Goal: Entertainment & Leisure: Consume media (video, audio)

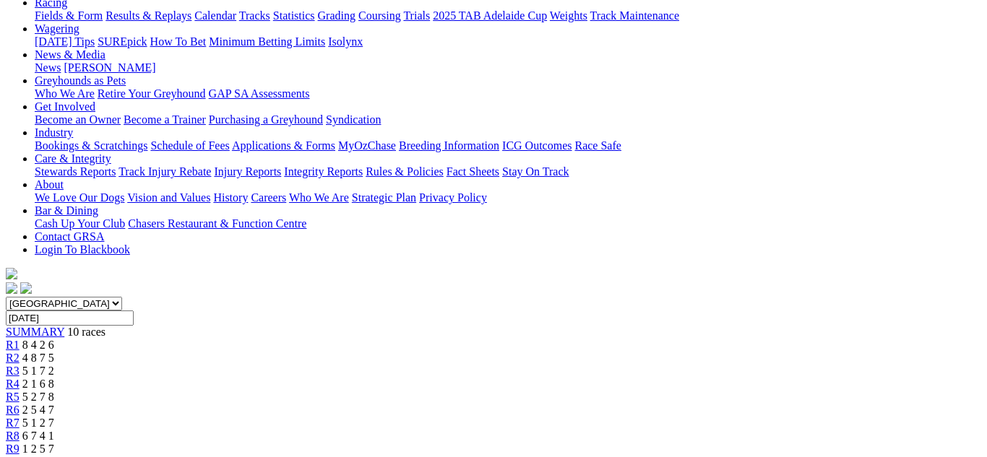
scroll to position [173, 0]
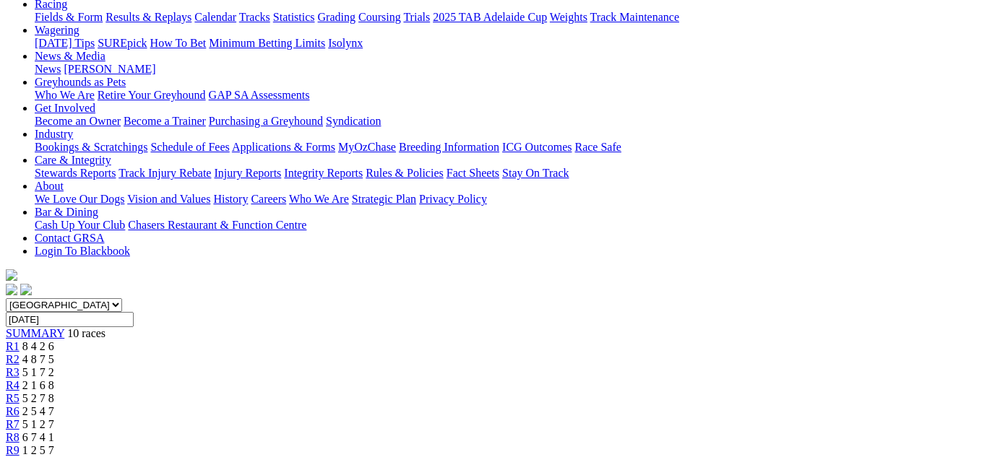
click at [20, 366] on span "R3" at bounding box center [13, 372] width 14 height 12
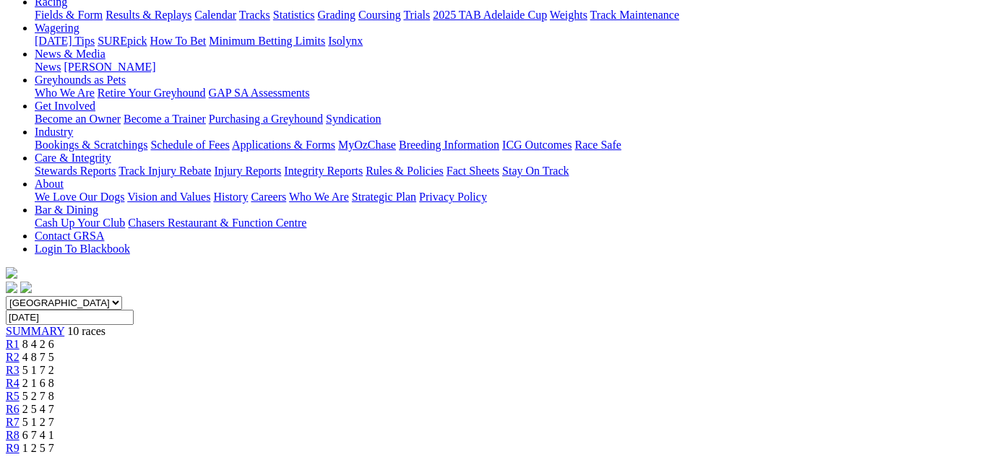
scroll to position [173, 0]
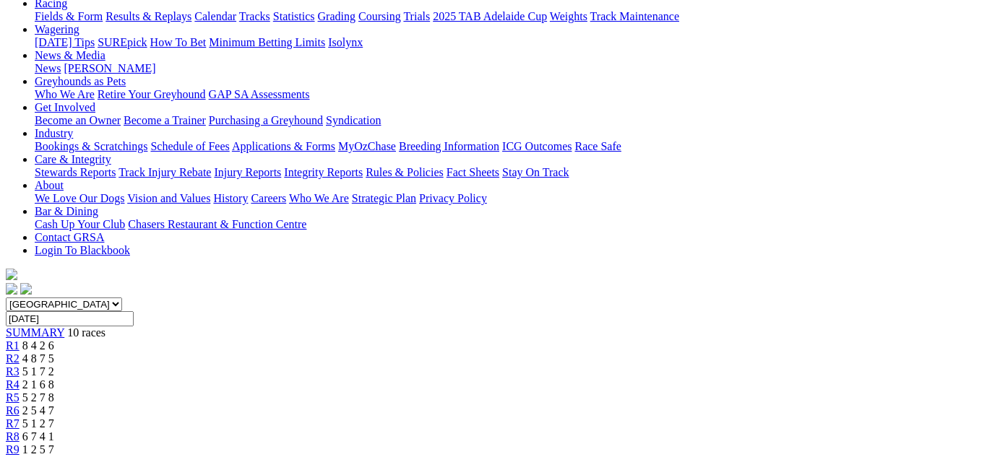
click at [54, 431] on span "6 7 4 1" at bounding box center [38, 437] width 32 height 12
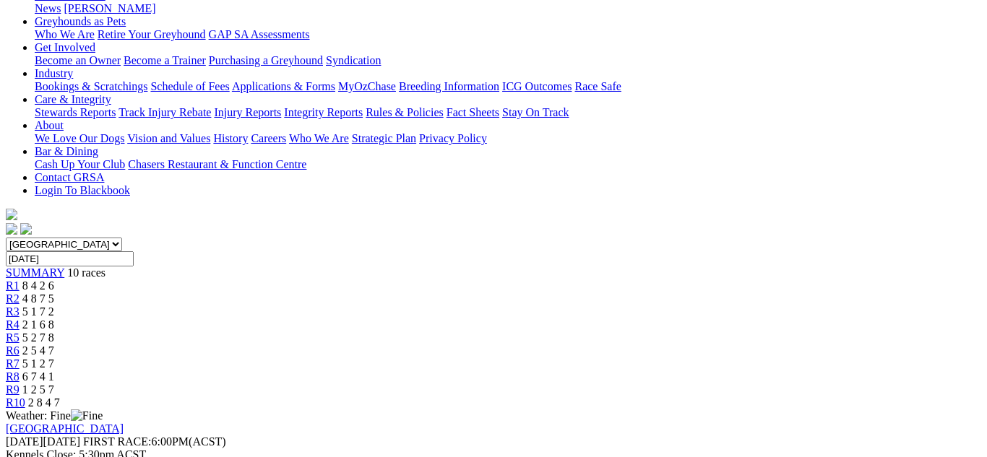
scroll to position [202, 0]
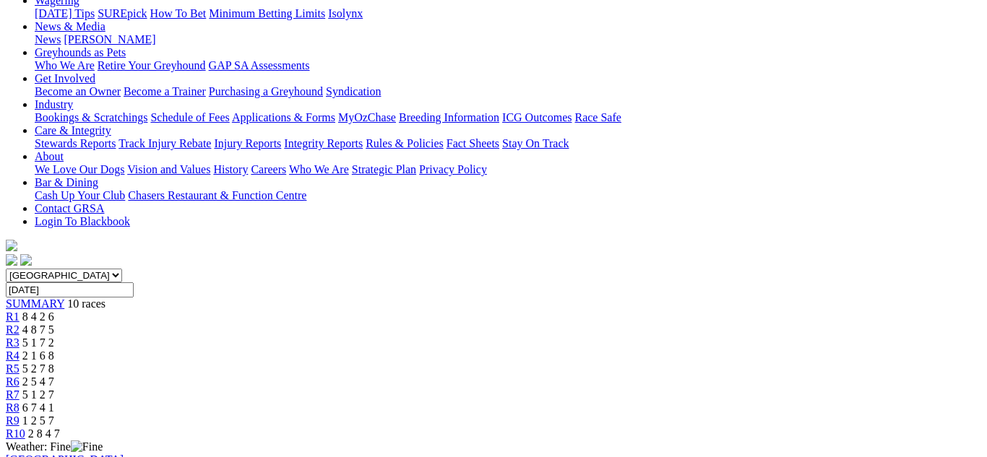
click at [899, 428] on div "R10 2 8 4 7" at bounding box center [493, 434] width 975 height 13
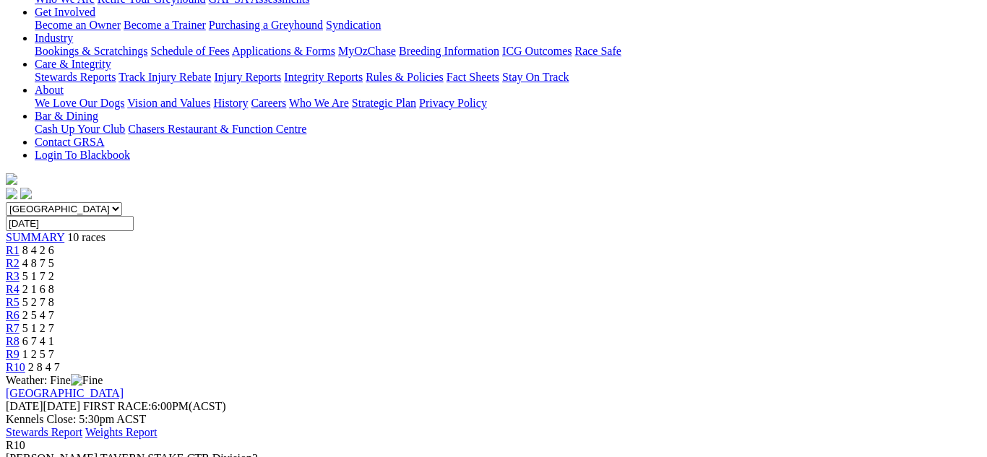
scroll to position [376, 0]
